Goal: Information Seeking & Learning: Learn about a topic

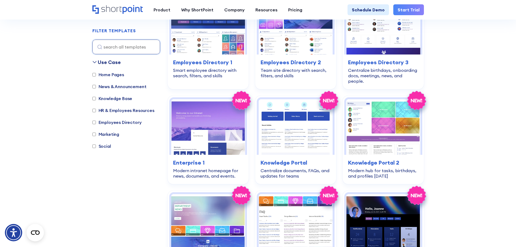
scroll to position [194, 0]
click at [96, 112] on label "HR & Employees Resources" at bounding box center [123, 110] width 62 height 7
click at [96, 112] on input "HR & Employees Resources" at bounding box center [94, 111] width 4 height 4
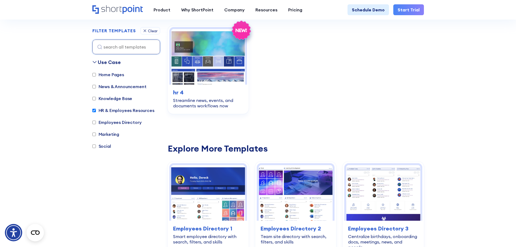
scroll to position [162, 0]
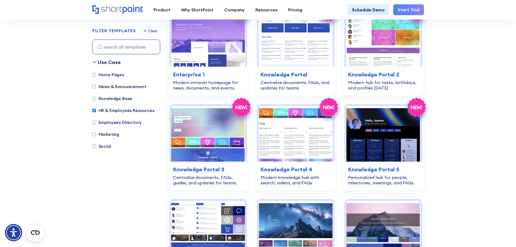
click at [102, 109] on label "HR & Employees Resources" at bounding box center [123, 110] width 62 height 7
click at [96, 109] on input "HR & Employees Resources" at bounding box center [94, 111] width 4 height 4
checkbox input "false"
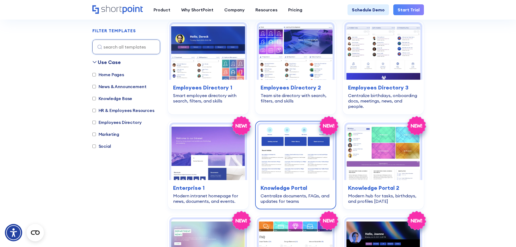
scroll to position [170, 0]
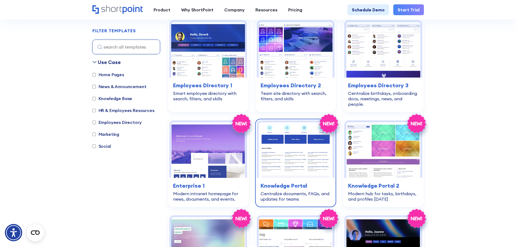
click at [298, 159] on img at bounding box center [296, 150] width 74 height 56
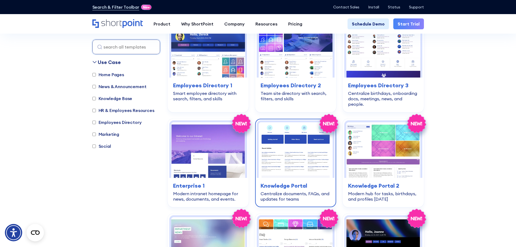
click at [295, 153] on img at bounding box center [296, 150] width 74 height 56
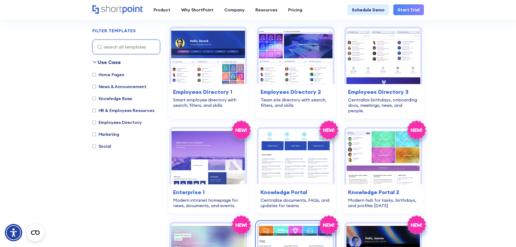
scroll to position [165, 0]
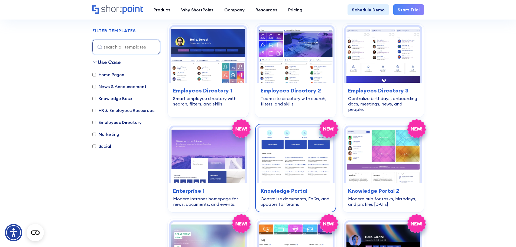
click at [287, 159] on img at bounding box center [296, 155] width 74 height 56
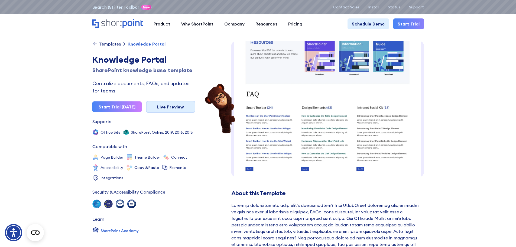
click at [168, 106] on link "Live Preview" at bounding box center [170, 107] width 49 height 12
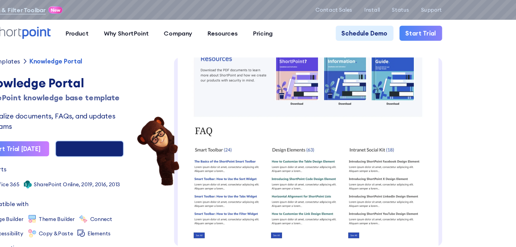
scroll to position [148, 0]
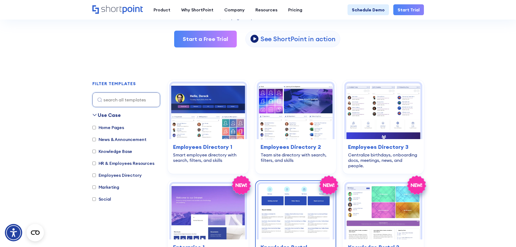
scroll to position [108, 0]
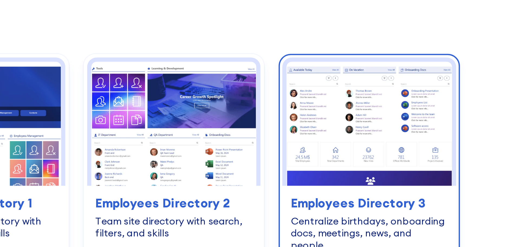
click at [381, 108] on img at bounding box center [383, 112] width 74 height 56
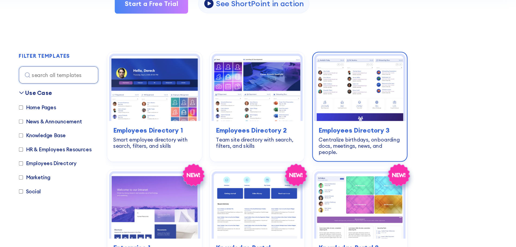
scroll to position [119, 0]
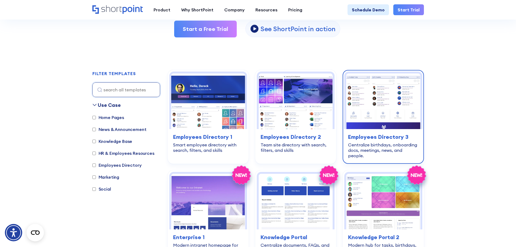
click at [371, 121] on img at bounding box center [383, 101] width 74 height 56
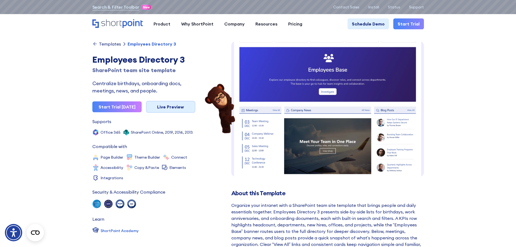
click at [170, 109] on link "Live Preview" at bounding box center [170, 107] width 49 height 12
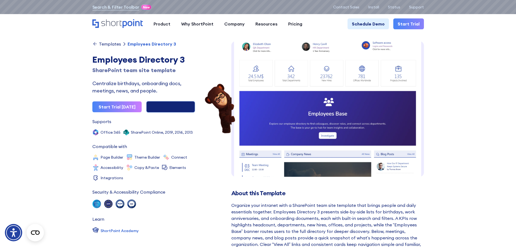
scroll to position [67, 0]
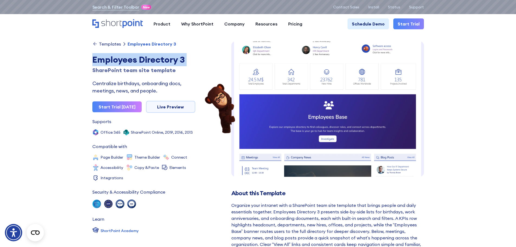
drag, startPoint x: 91, startPoint y: 58, endPoint x: 190, endPoint y: 56, distance: 99.4
copy h1 "Employees Directory 3"
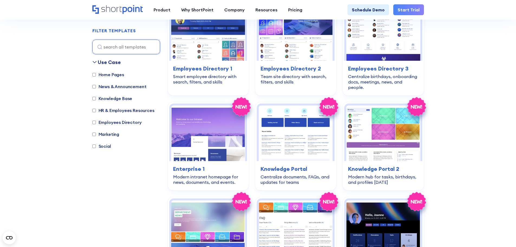
scroll to position [187, 0]
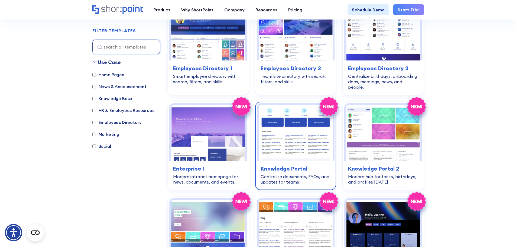
click at [287, 147] on img at bounding box center [296, 133] width 74 height 56
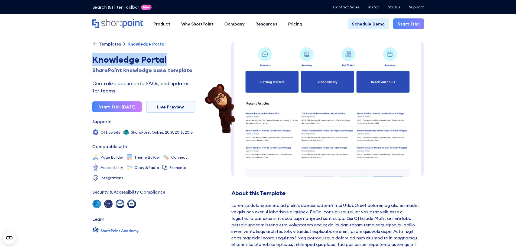
drag, startPoint x: 91, startPoint y: 61, endPoint x: 169, endPoint y: 63, distance: 78.6
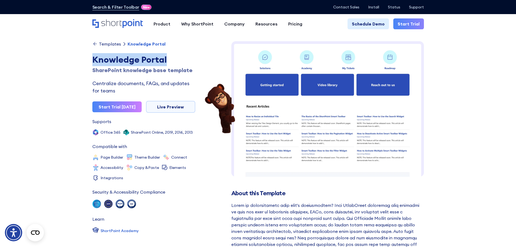
copy div "Knowledge Portal"
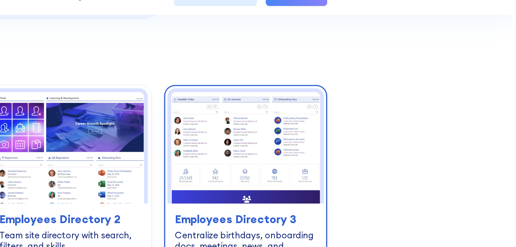
scroll to position [134, 0]
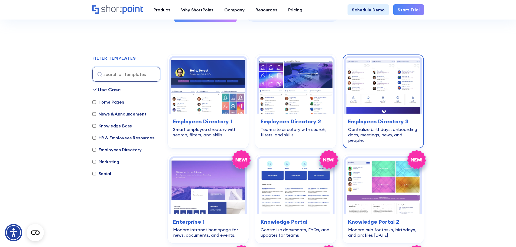
click at [381, 93] on img at bounding box center [383, 86] width 74 height 56
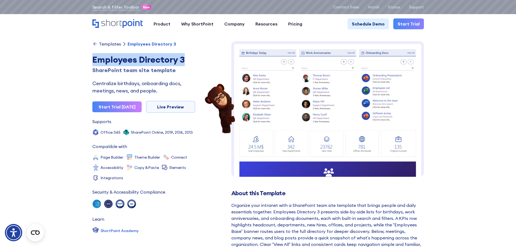
drag, startPoint x: 183, startPoint y: 59, endPoint x: 93, endPoint y: 59, distance: 90.2
click at [93, 59] on div "Employees Directory 3" at bounding box center [143, 59] width 103 height 13
drag, startPoint x: 93, startPoint y: 59, endPoint x: 188, endPoint y: 59, distance: 94.8
click at [188, 59] on div "Employees Directory 3" at bounding box center [143, 59] width 103 height 13
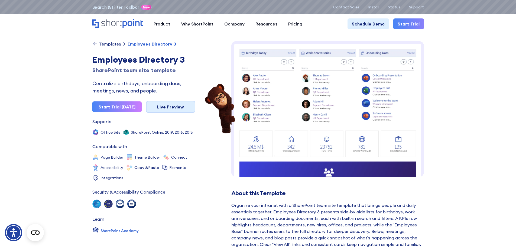
click at [154, 103] on link "Live Preview" at bounding box center [170, 107] width 49 height 12
click at [99, 43] on div "Templates" at bounding box center [110, 44] width 22 height 4
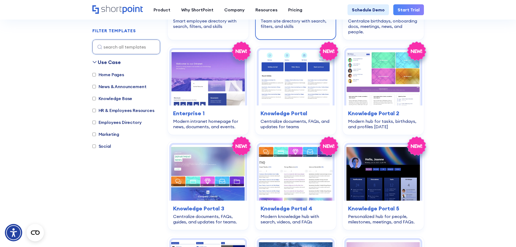
scroll to position [243, 0]
